Goal: Find specific page/section: Find specific page/section

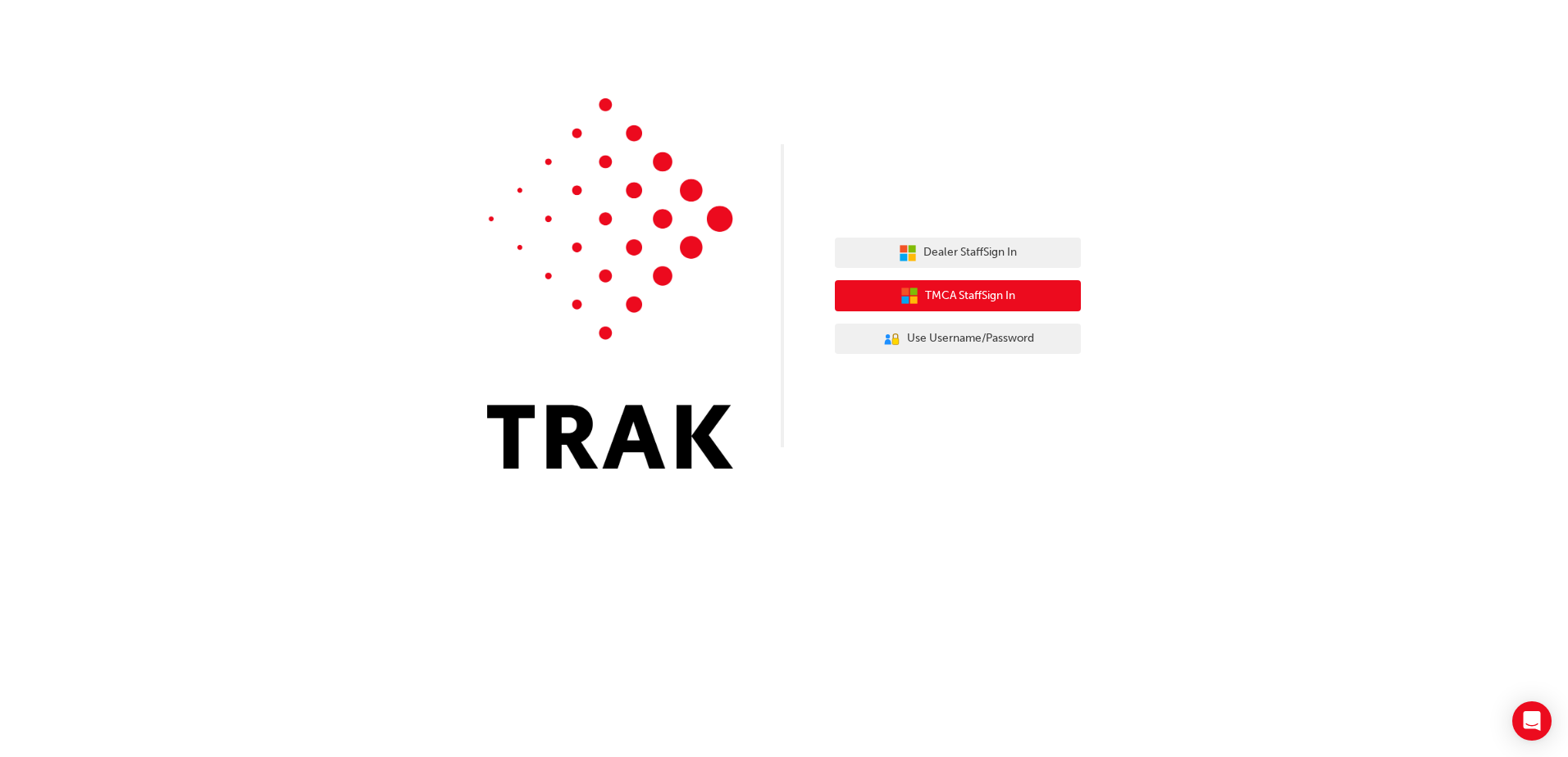
click at [970, 296] on span "TMCA Staff Sign In" at bounding box center [969, 296] width 91 height 19
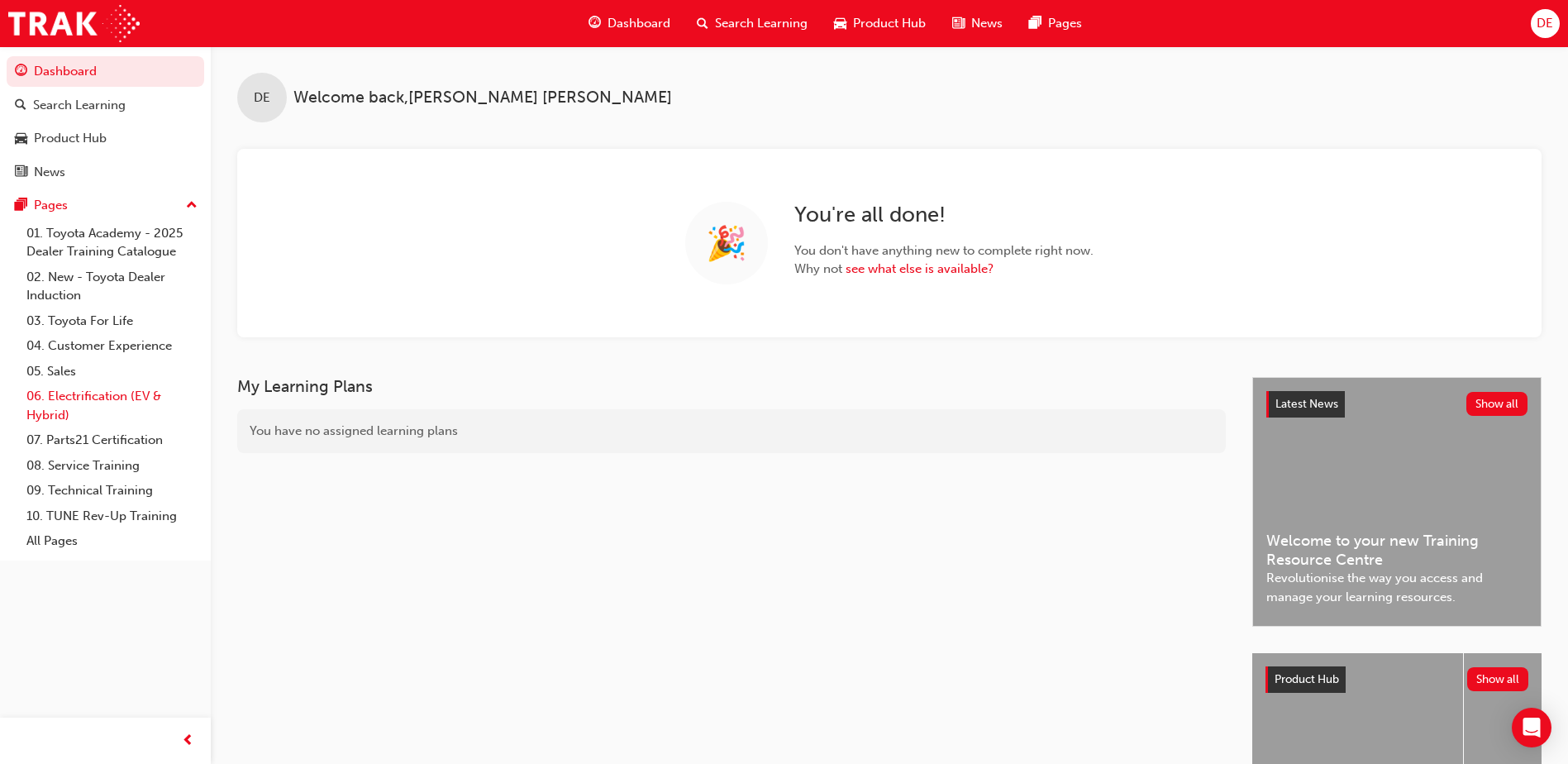
click at [80, 388] on link "06. Electrification (EV & Hybrid)" at bounding box center [112, 405] width 185 height 44
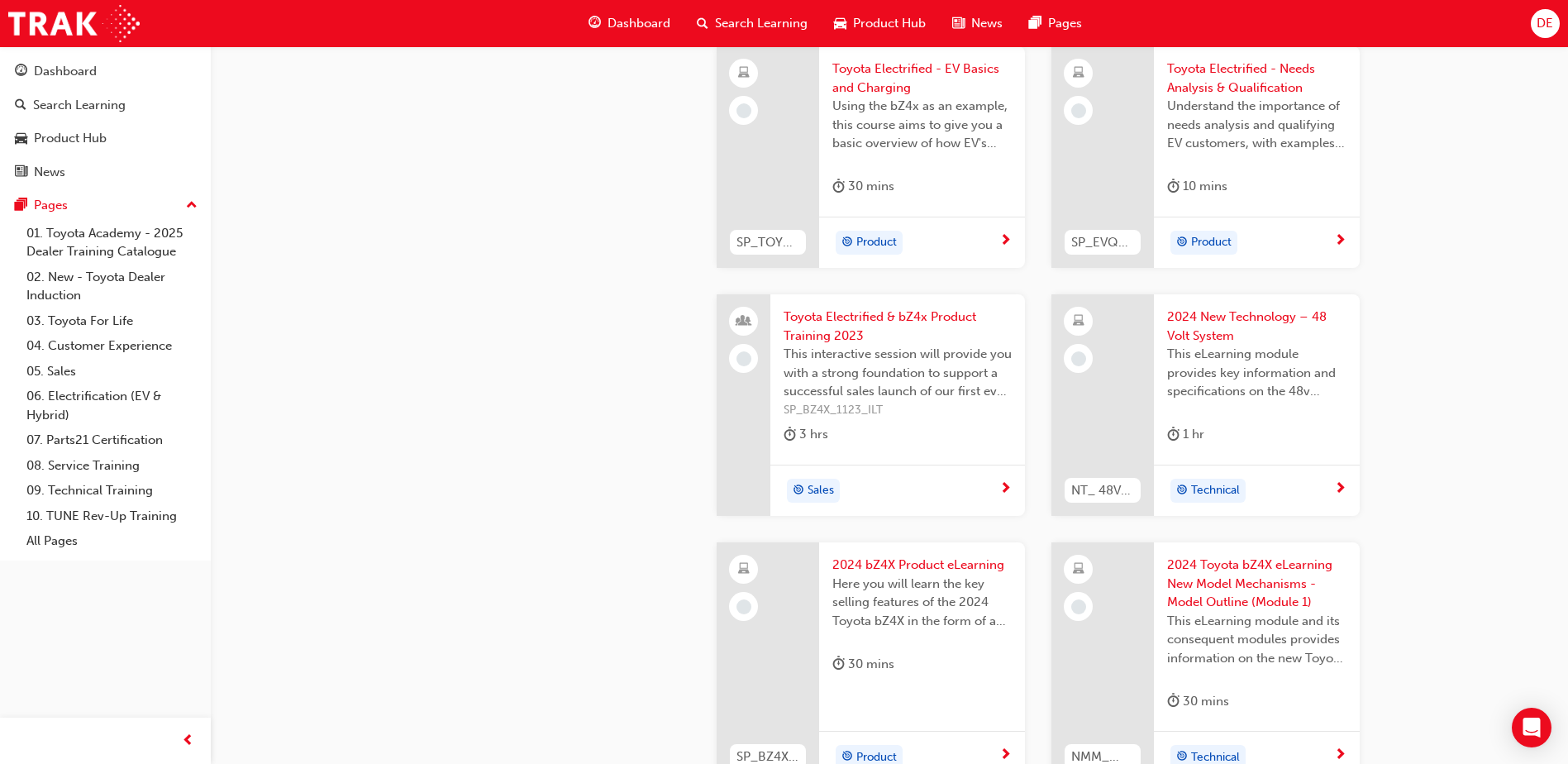
scroll to position [496, 0]
